Goal: Task Accomplishment & Management: Manage account settings

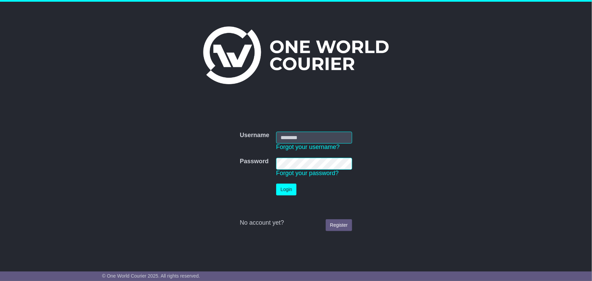
type input "**********"
click at [283, 187] on button "Login" at bounding box center [286, 190] width 20 height 12
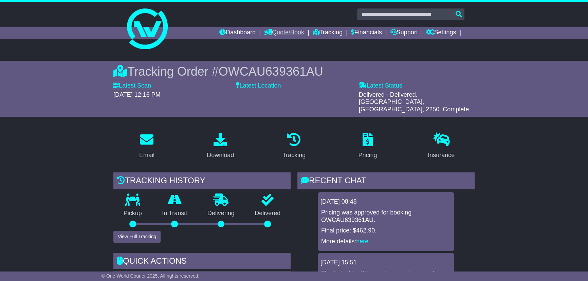
click at [279, 32] on link "Quote/Book" at bounding box center [284, 33] width 40 height 12
click at [269, 63] on link "Drafts" at bounding box center [291, 66] width 54 height 7
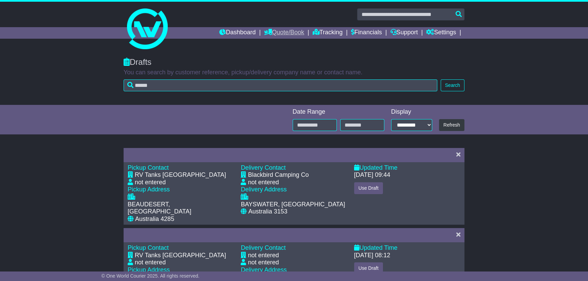
click at [277, 31] on link "Quote/Book" at bounding box center [284, 33] width 40 height 12
click at [284, 57] on link "Saved Quotes" at bounding box center [291, 59] width 54 height 7
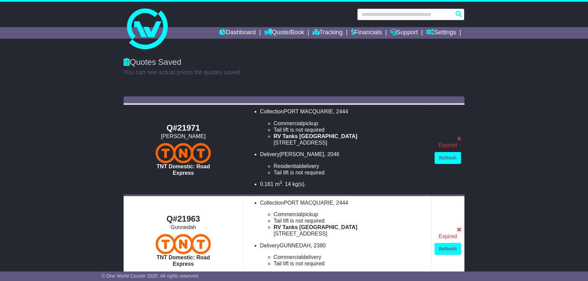
click at [432, 15] on input "text" at bounding box center [410, 14] width 107 height 12
click at [502, 74] on div "Quotes Saved You can see actual prices for quotes saved" at bounding box center [294, 72] width 588 height 42
